Goal: Find specific page/section: Find specific page/section

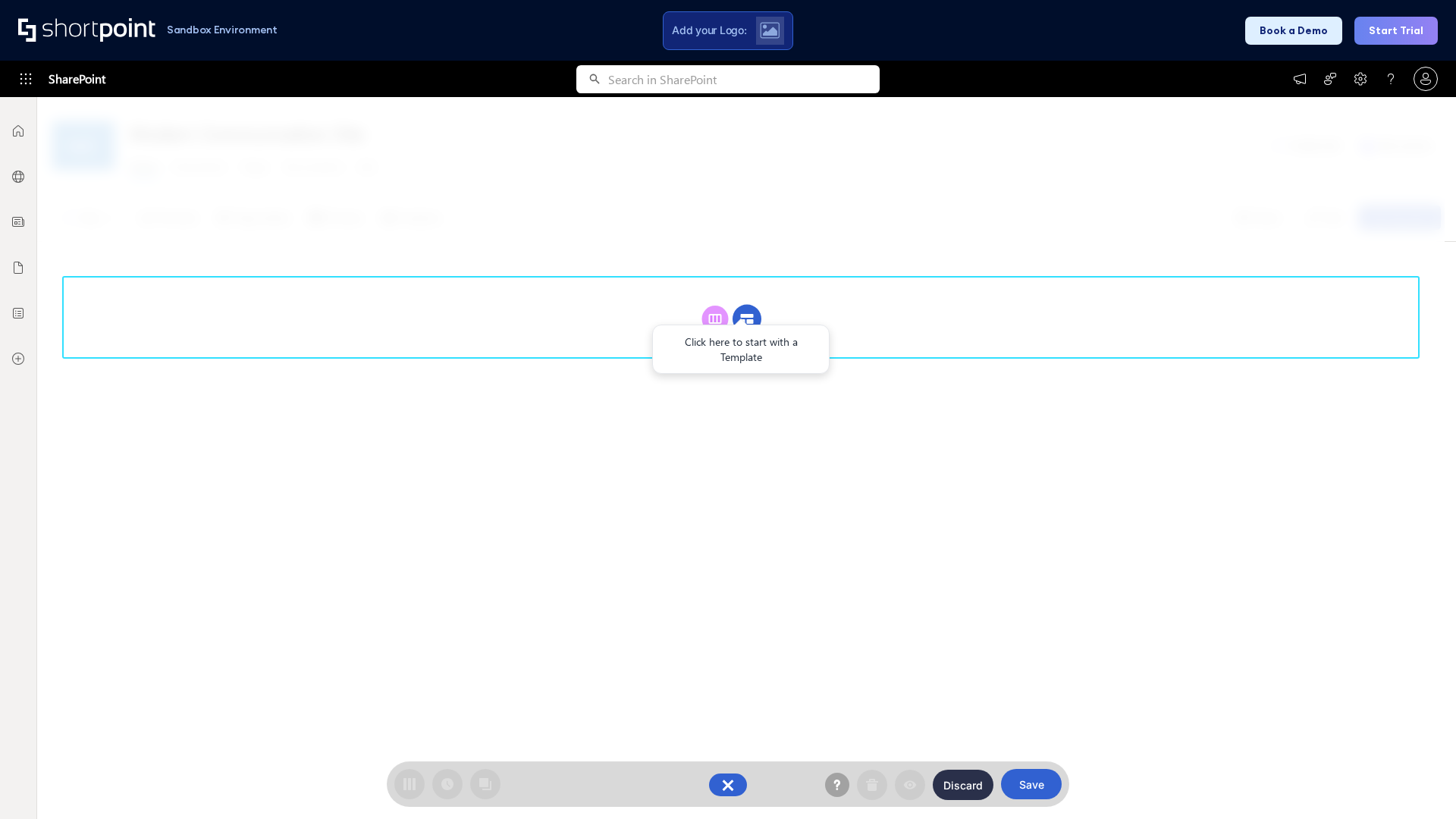
click at [747, 318] on circle at bounding box center [747, 319] width 28 height 28
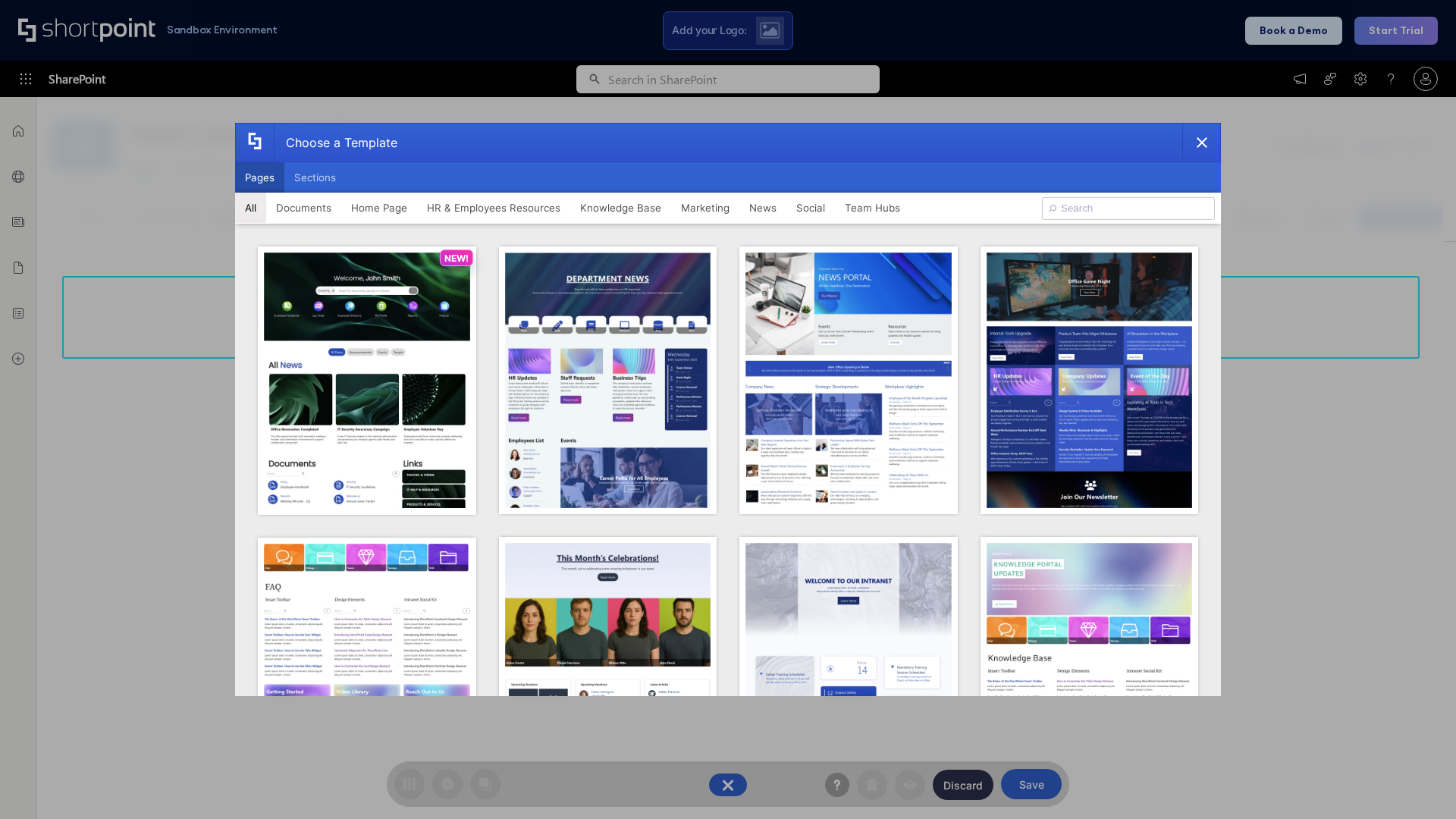
click at [260, 177] on button "Pages" at bounding box center [260, 177] width 49 height 30
type input "Marketing 1"
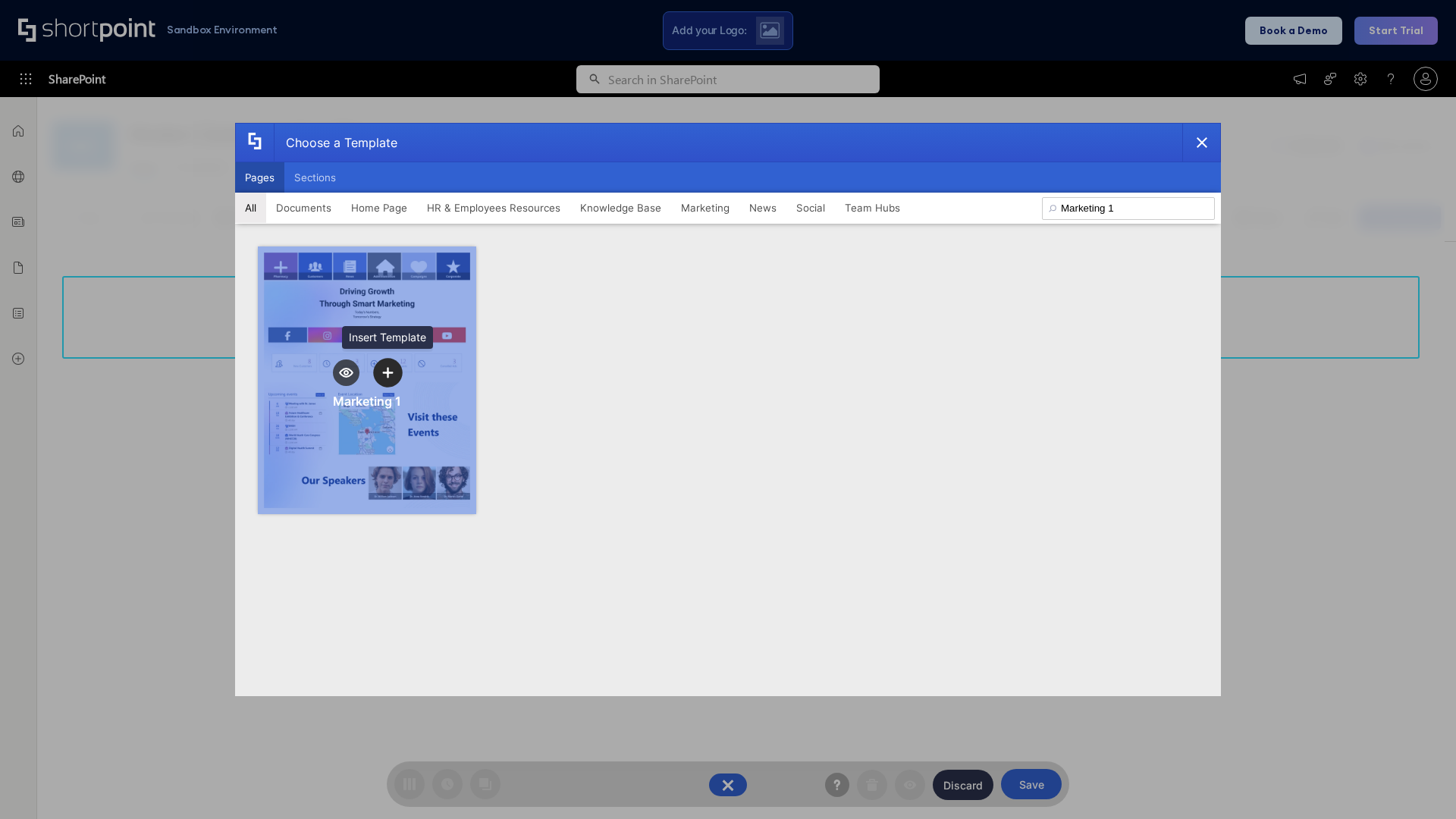
click at [387, 372] on icon "template selector" at bounding box center [387, 372] width 10 height 10
